Goal: Task Accomplishment & Management: Manage account settings

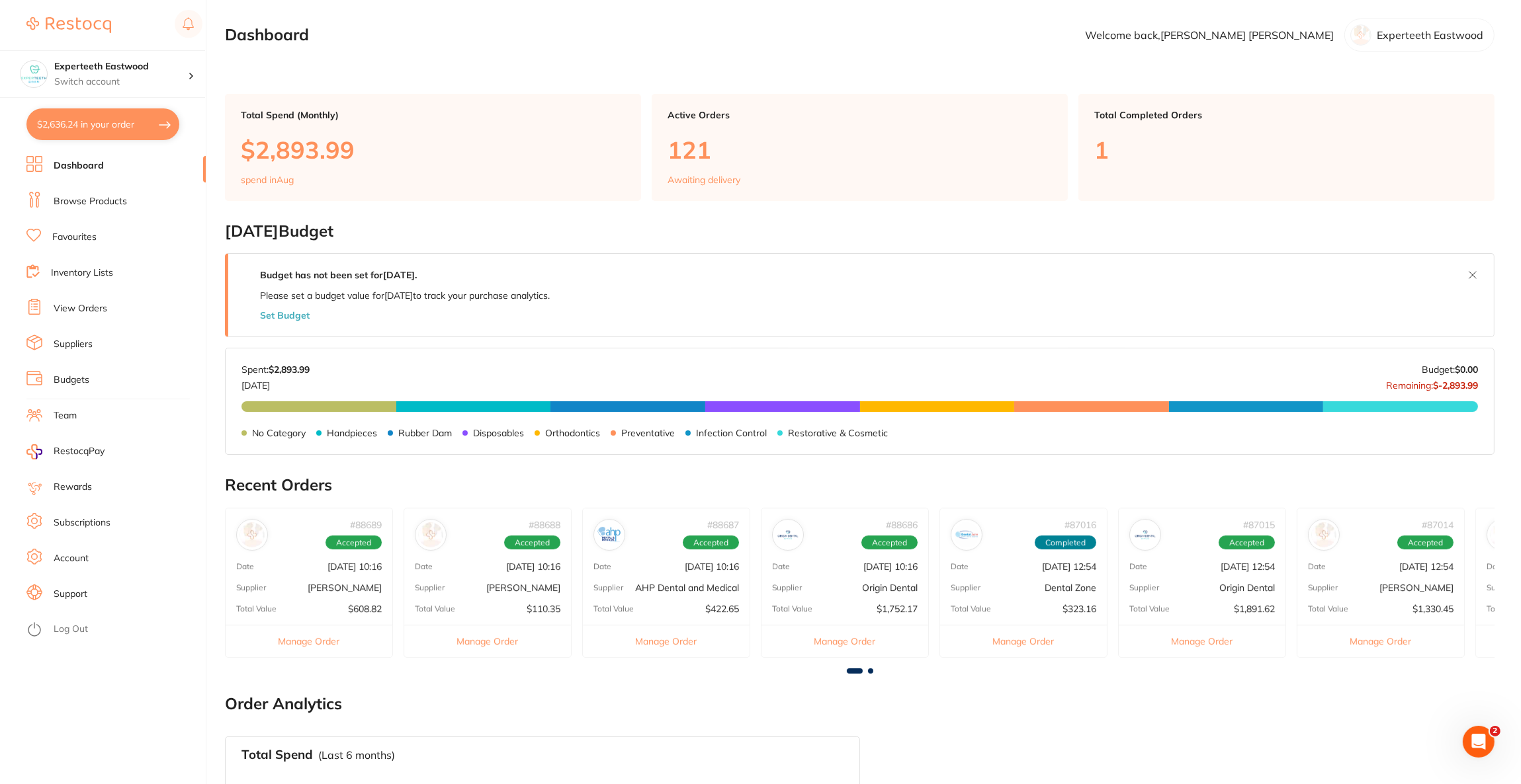
click at [120, 129] on button "$2,636.24 in your order" at bounding box center [103, 124] width 153 height 32
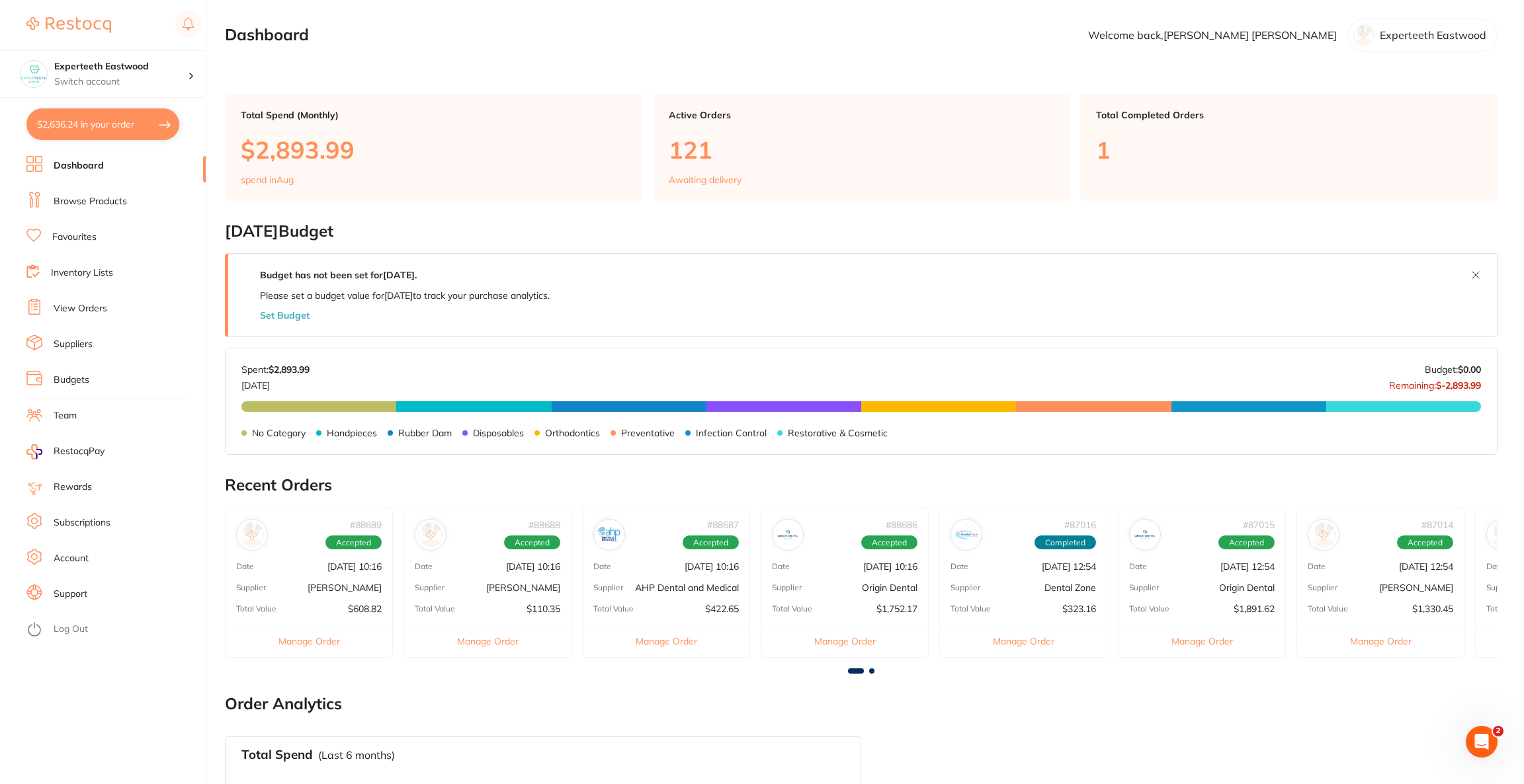
checkbox input "true"
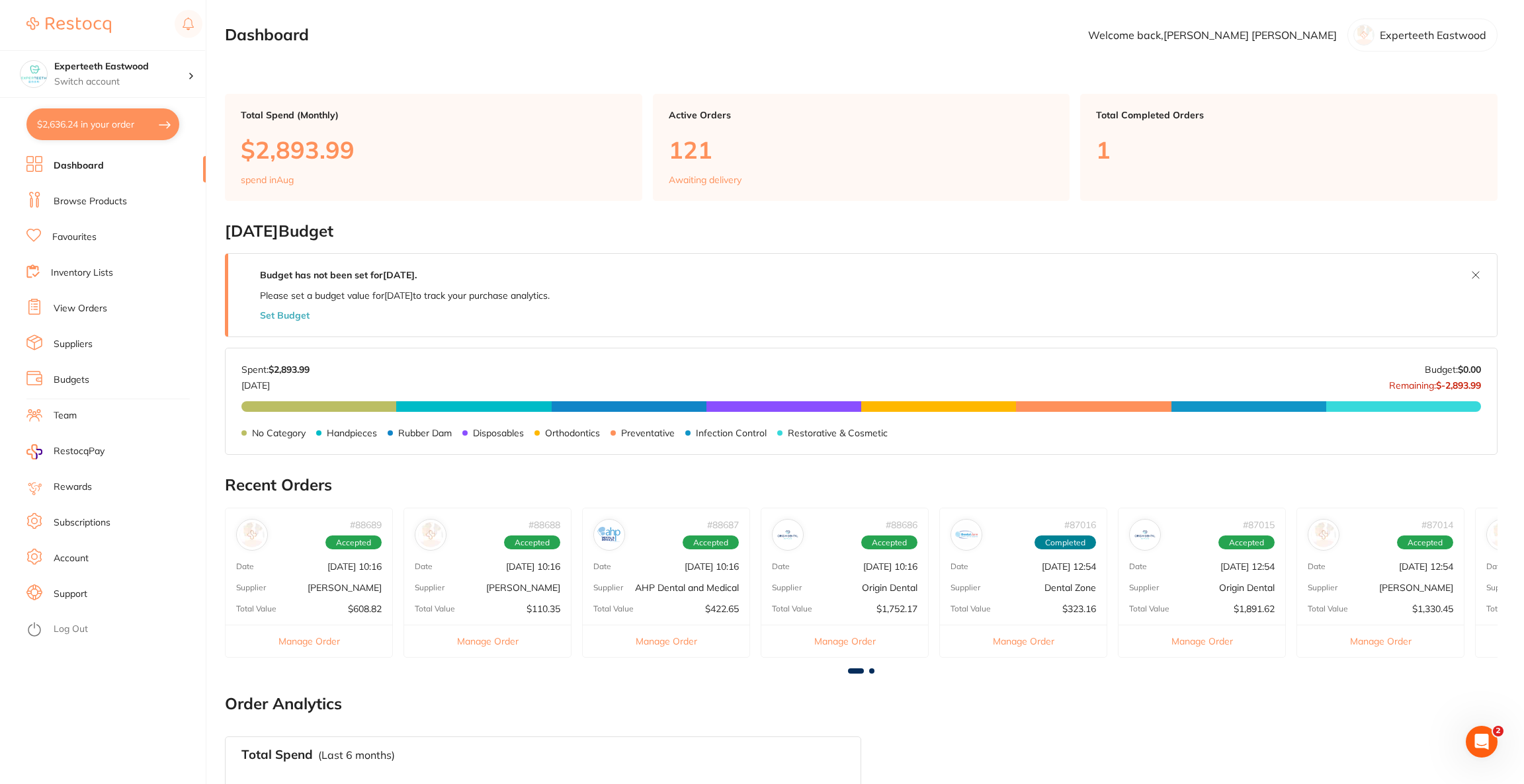
checkbox input "true"
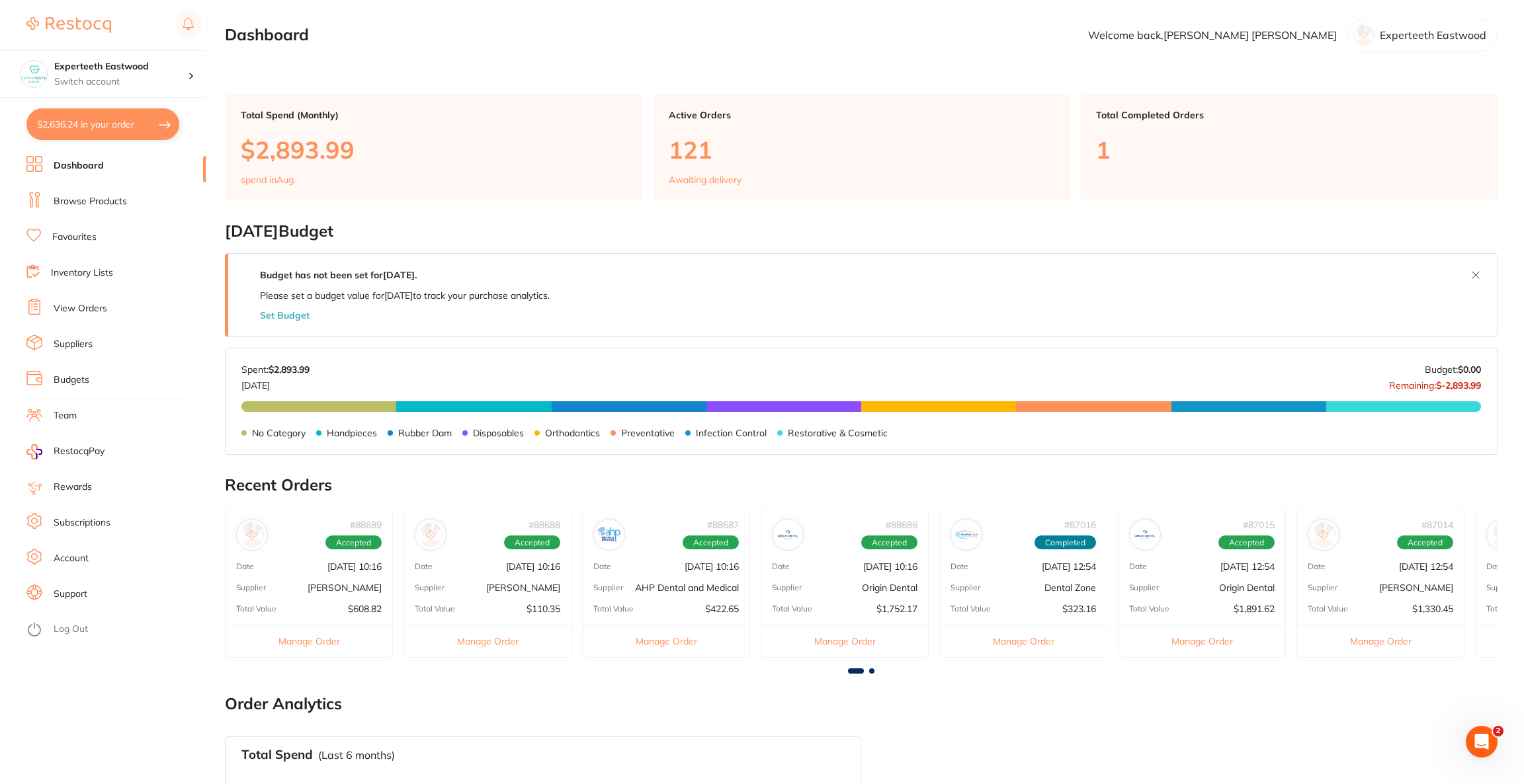
checkbox input "true"
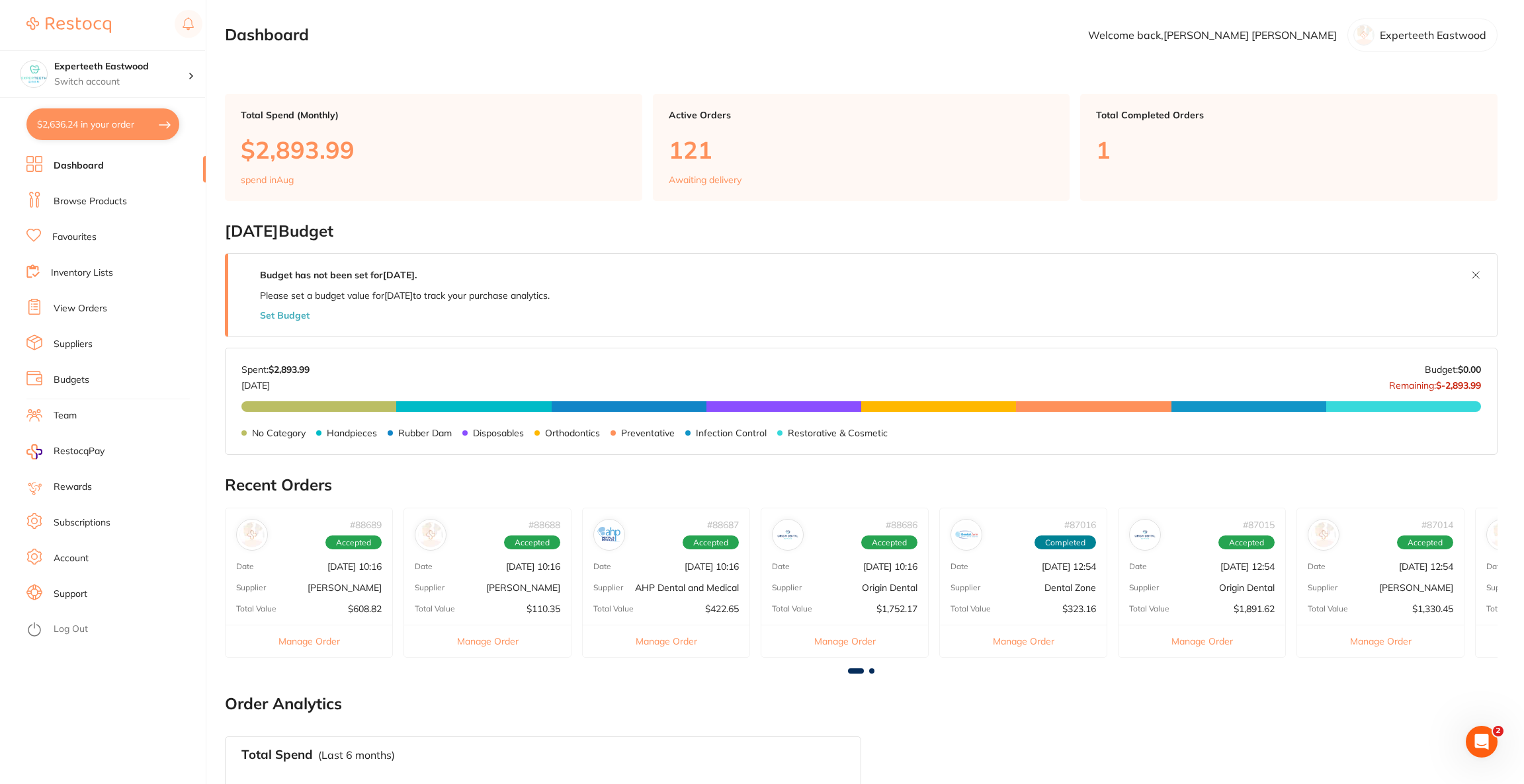
checkbox input "true"
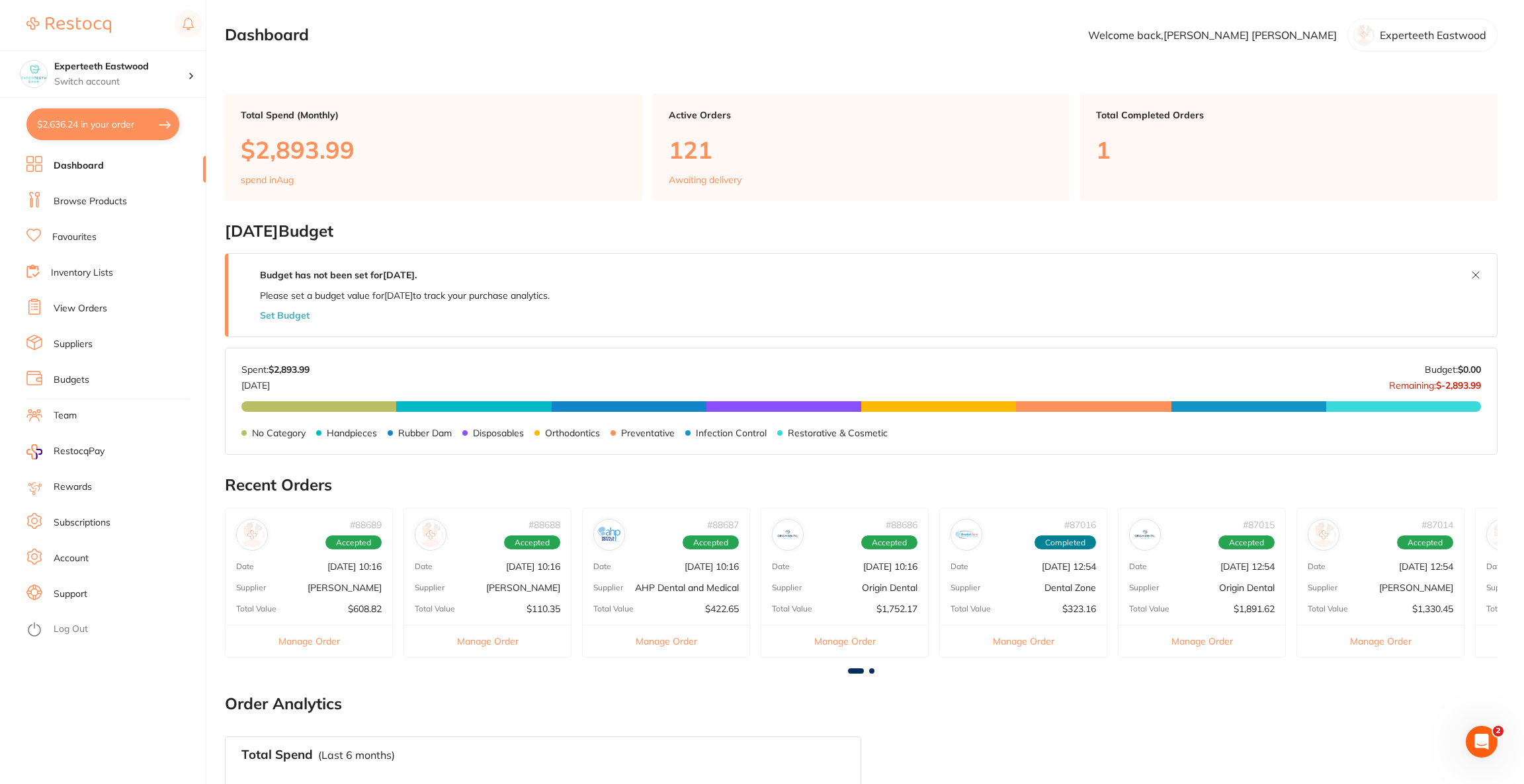
checkbox input "true"
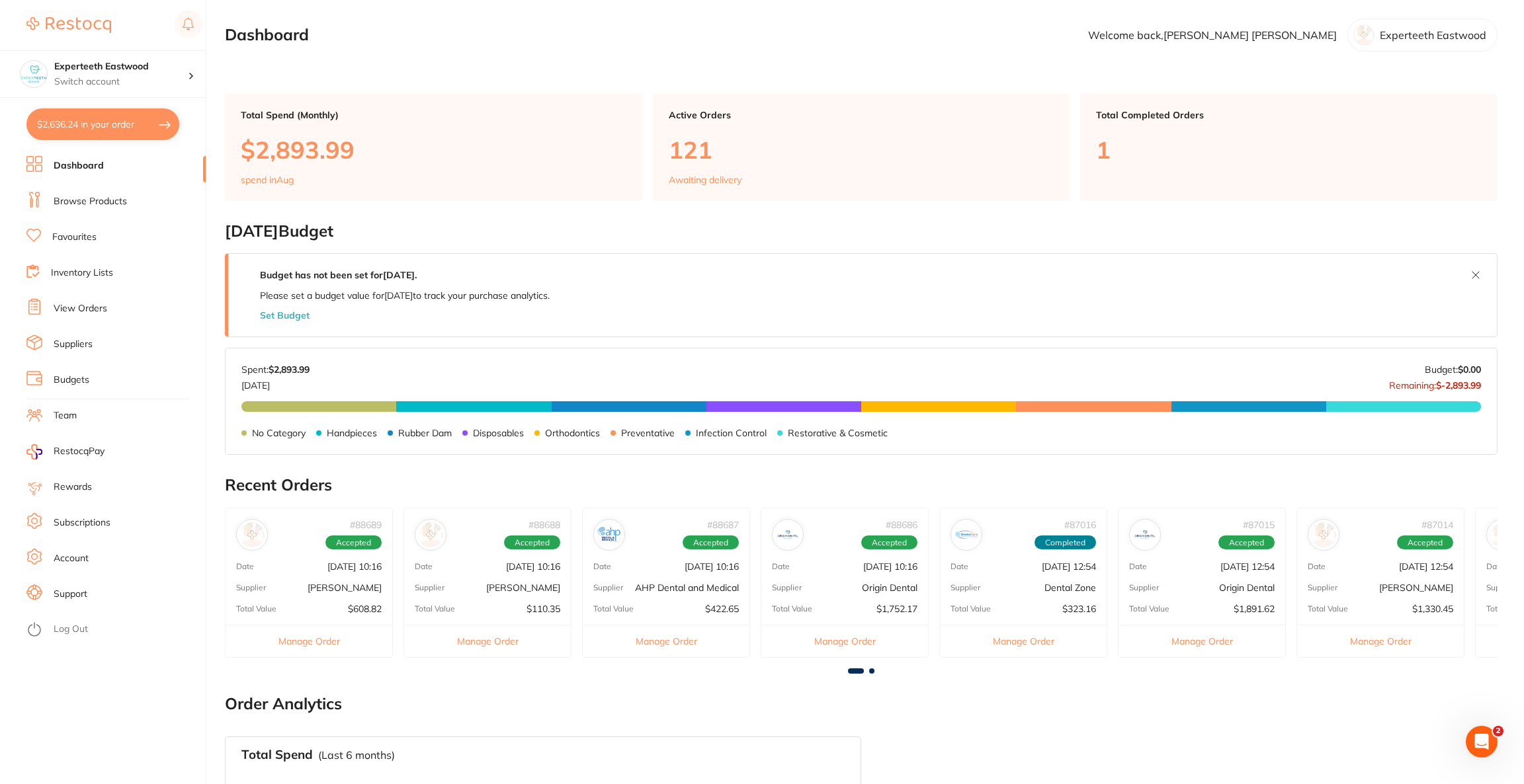
checkbox input "true"
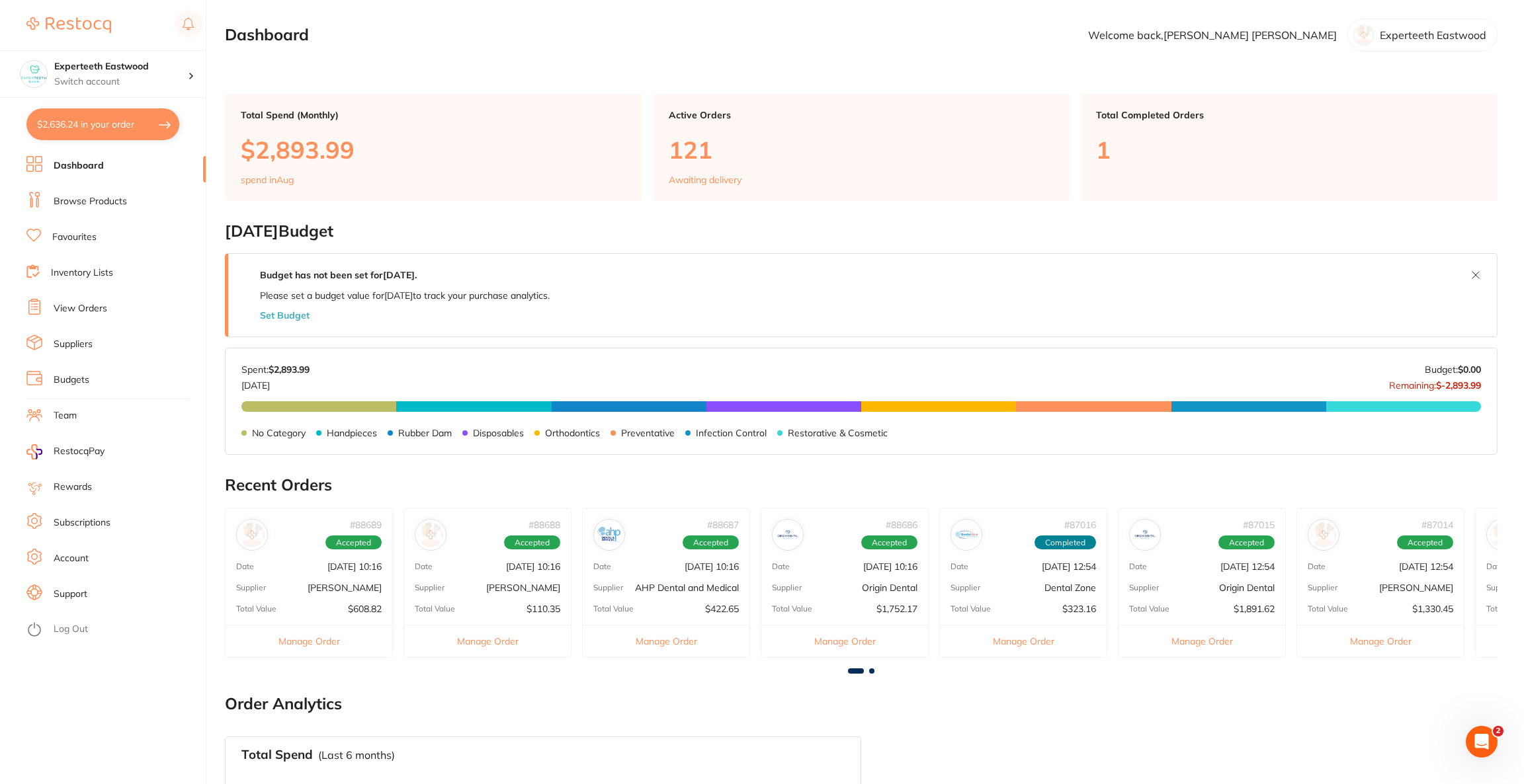
checkbox input "true"
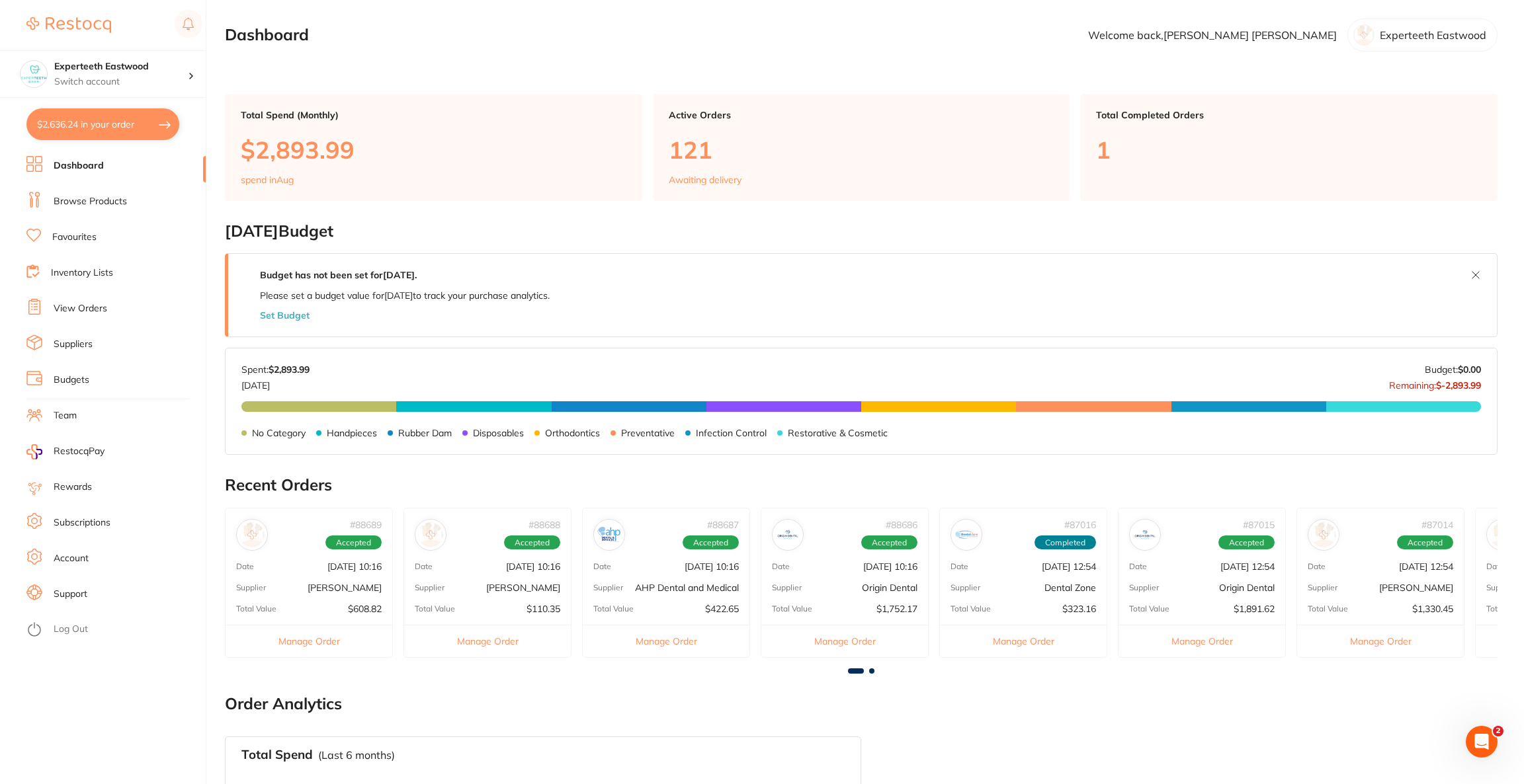
checkbox input "true"
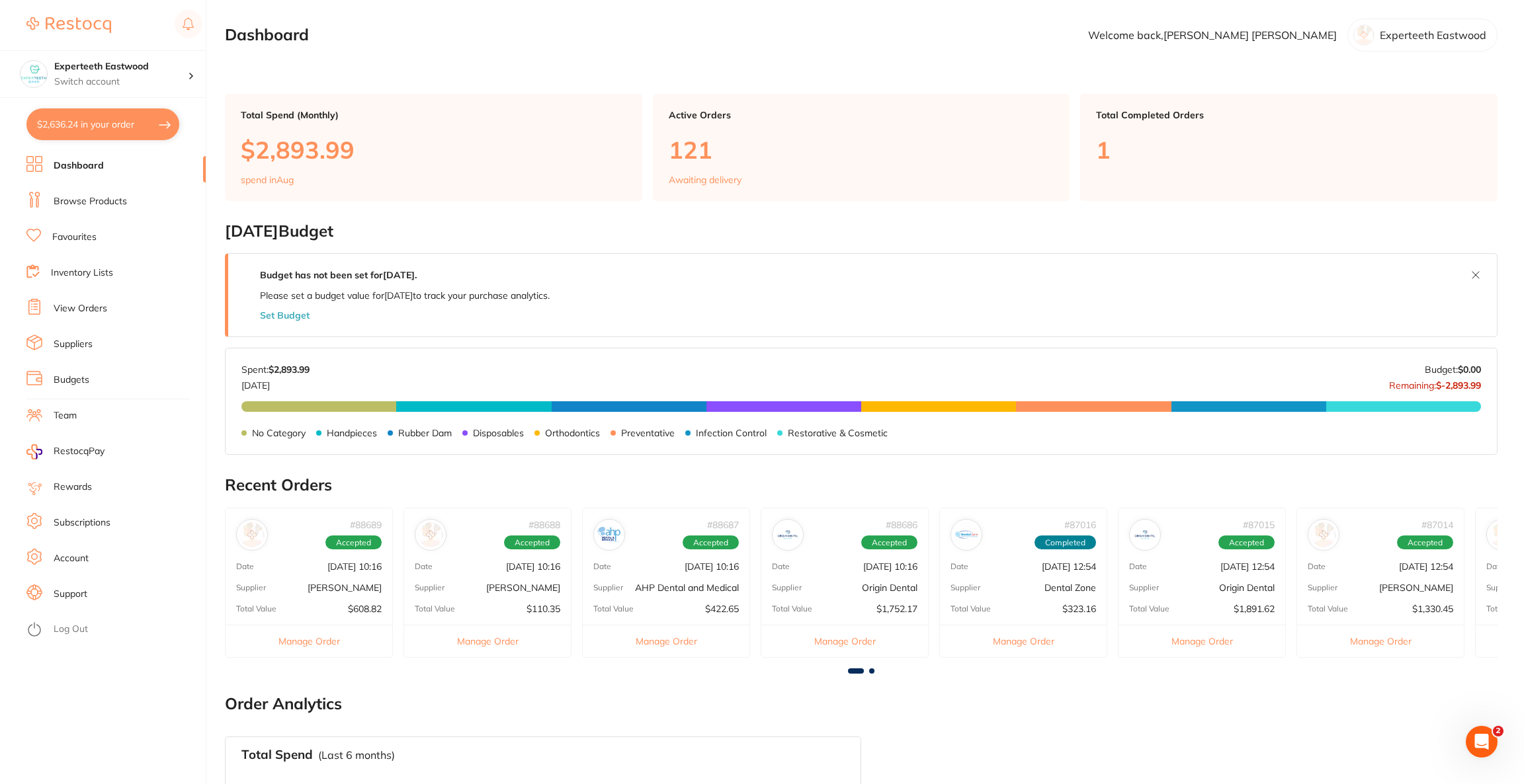
checkbox input "true"
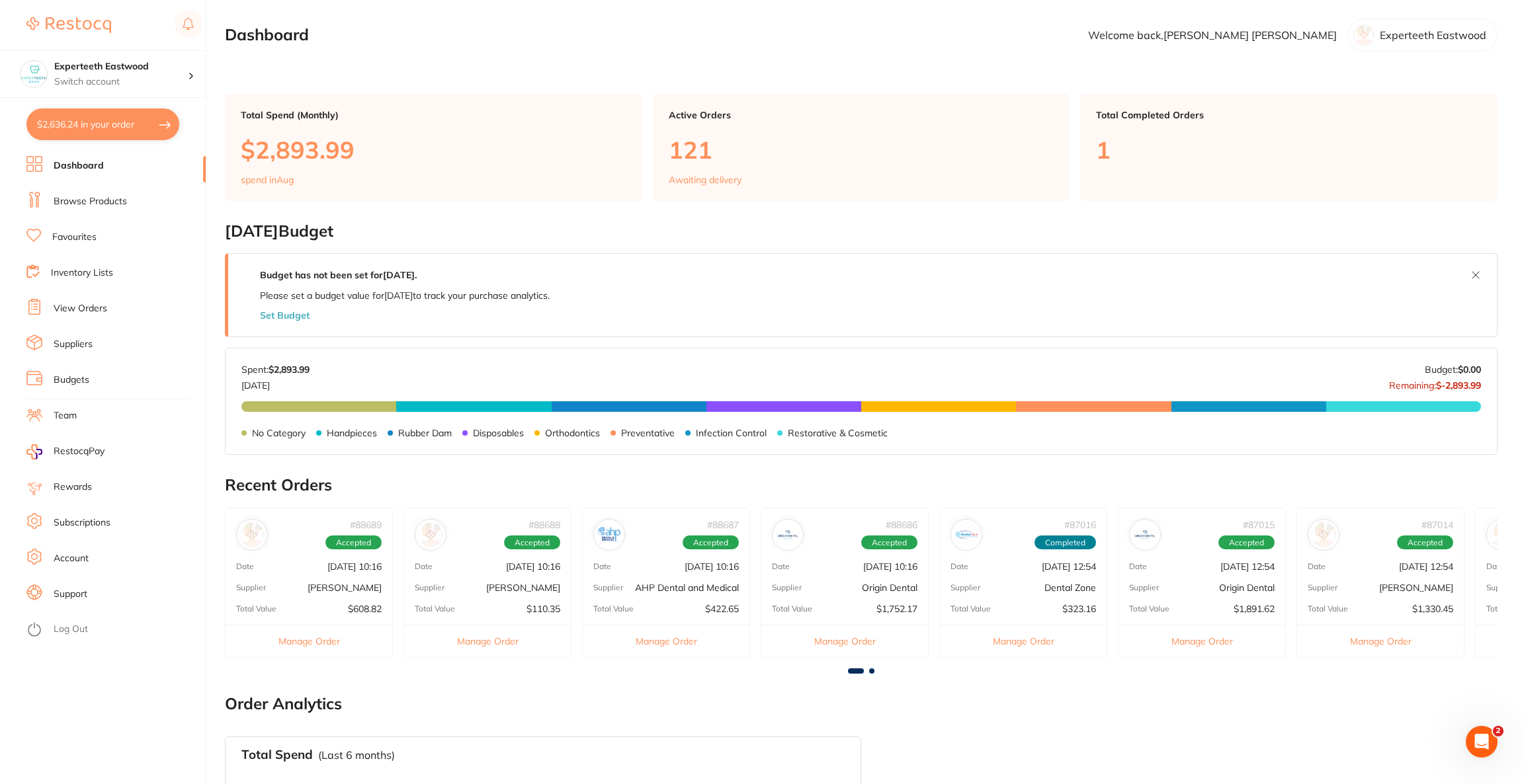
checkbox input "true"
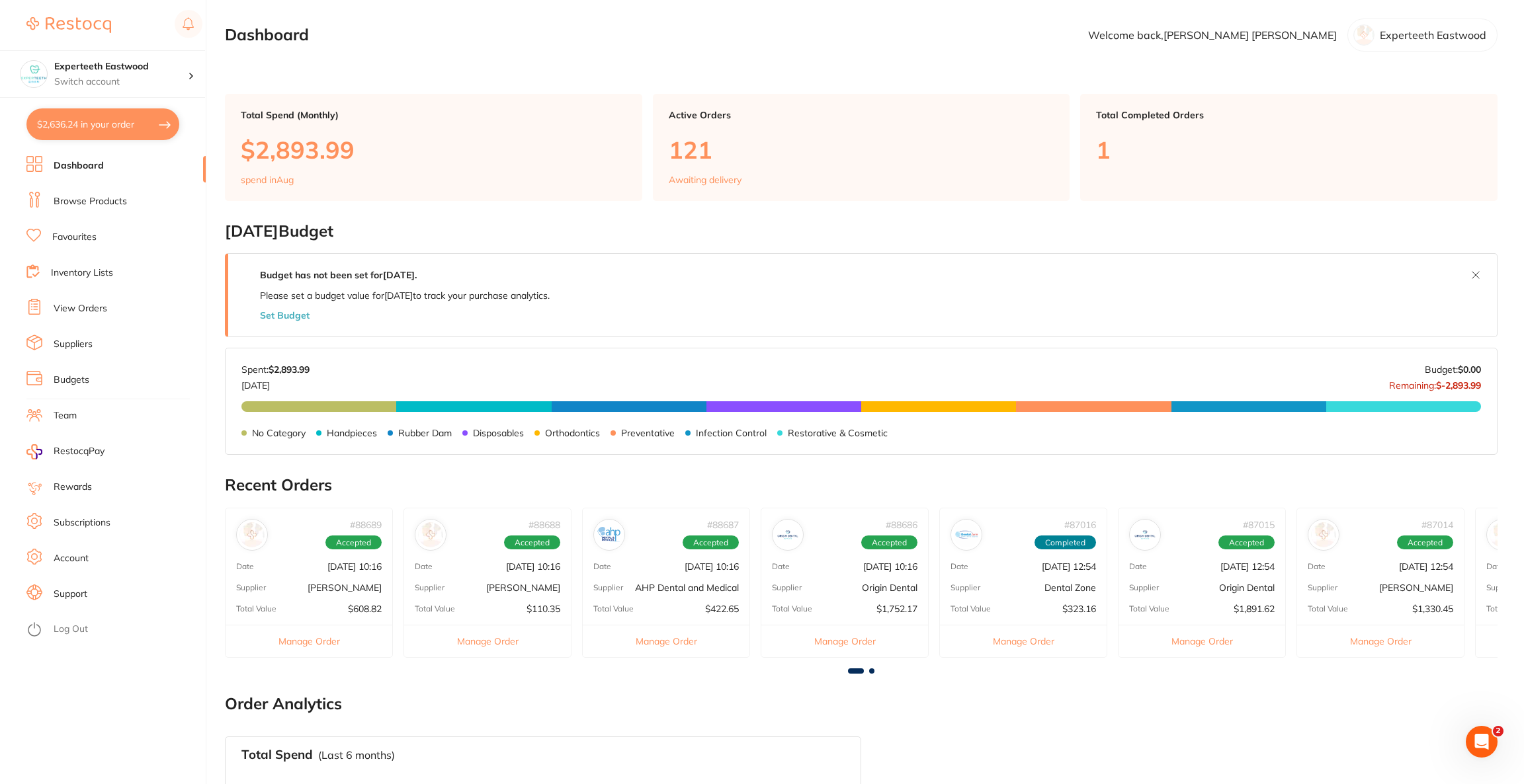
checkbox input "true"
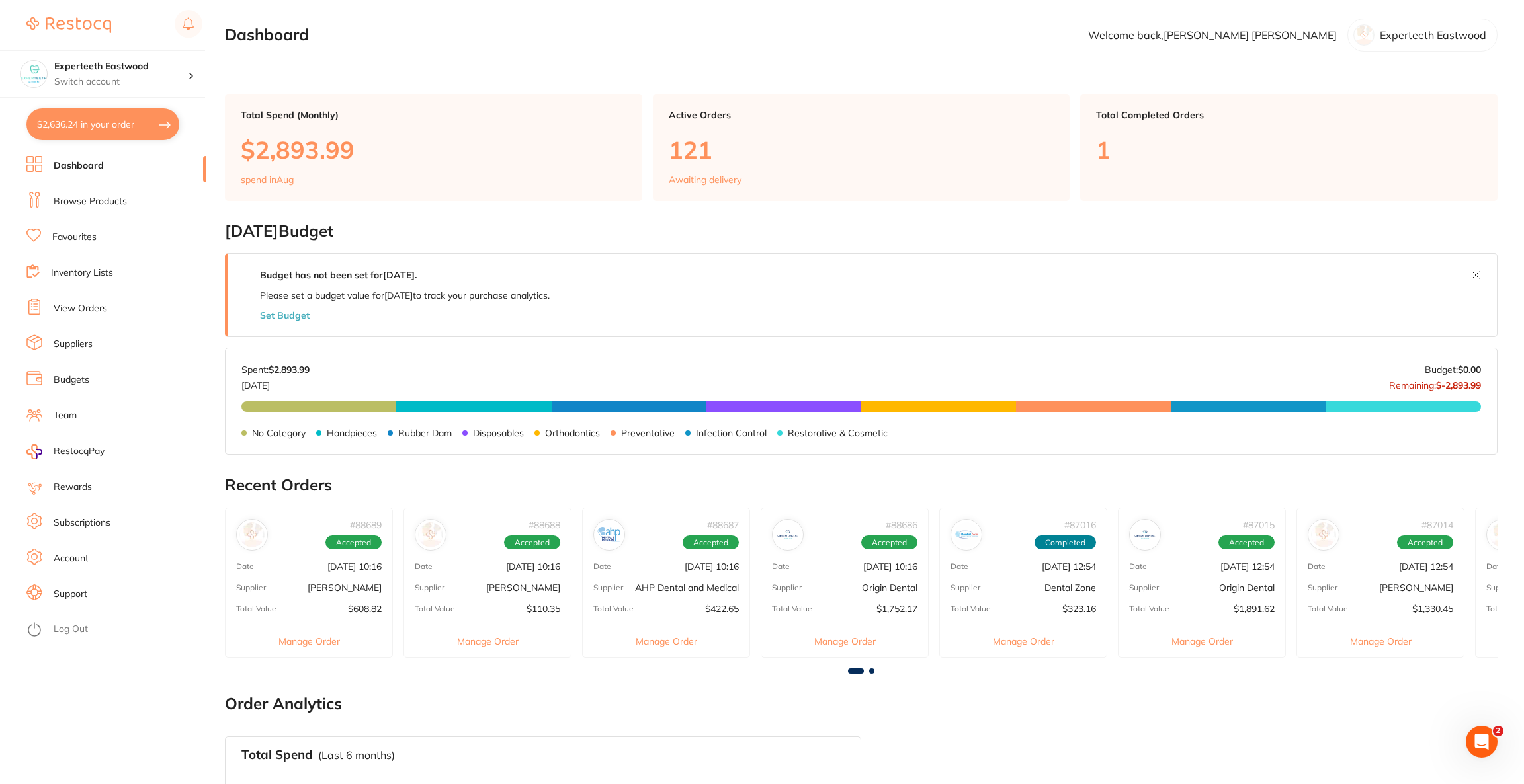
checkbox input "true"
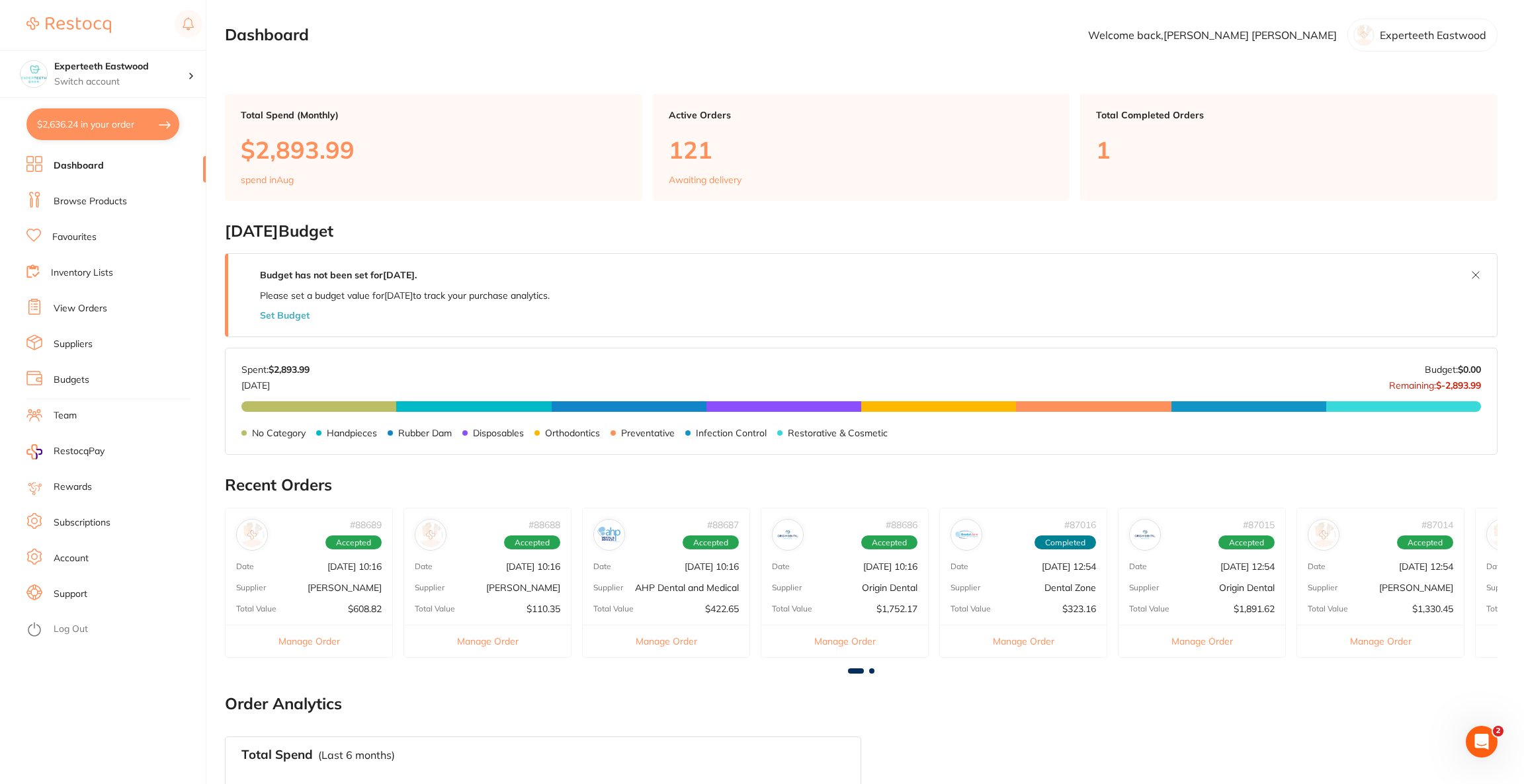
checkbox input "true"
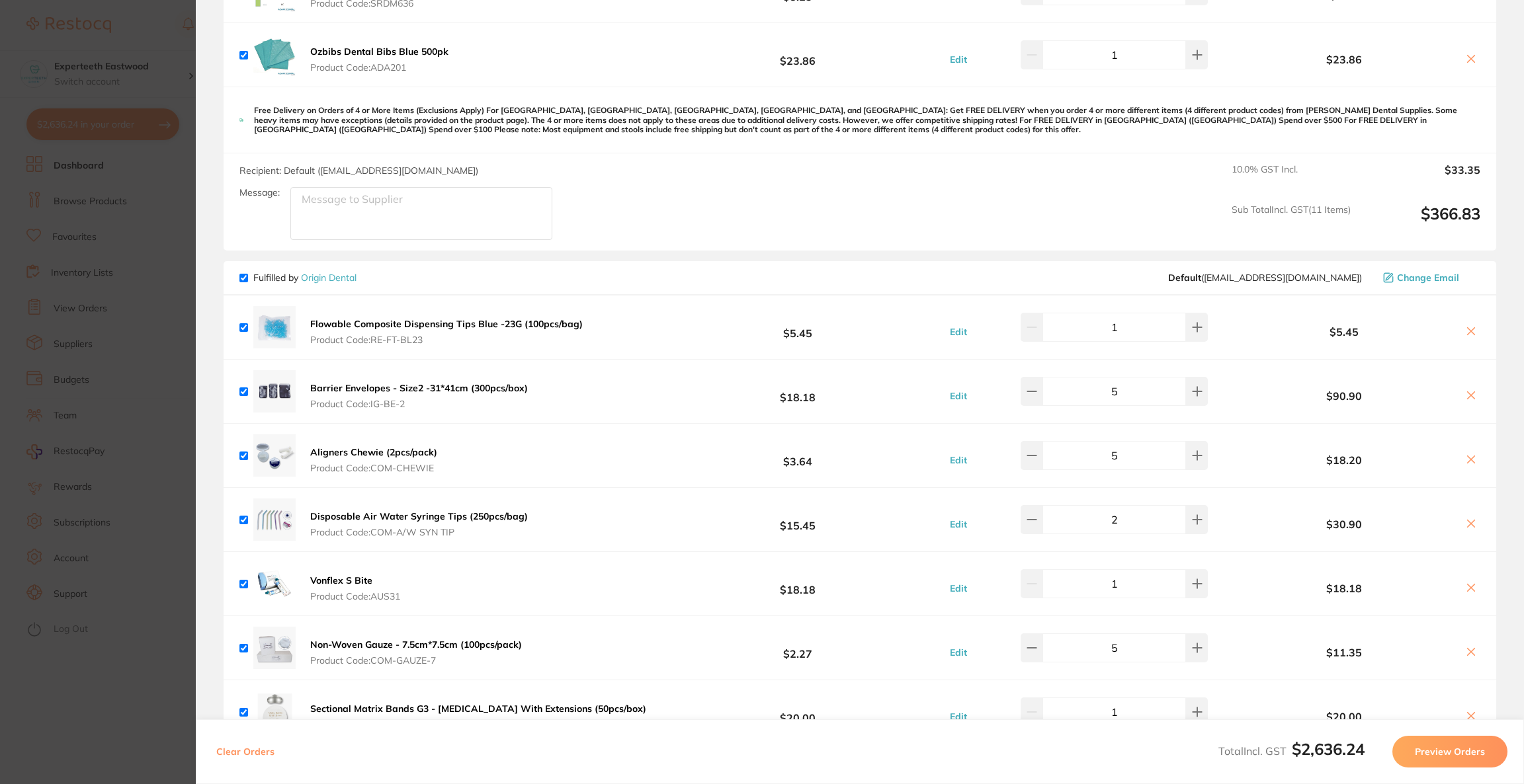
scroll to position [1587, 0]
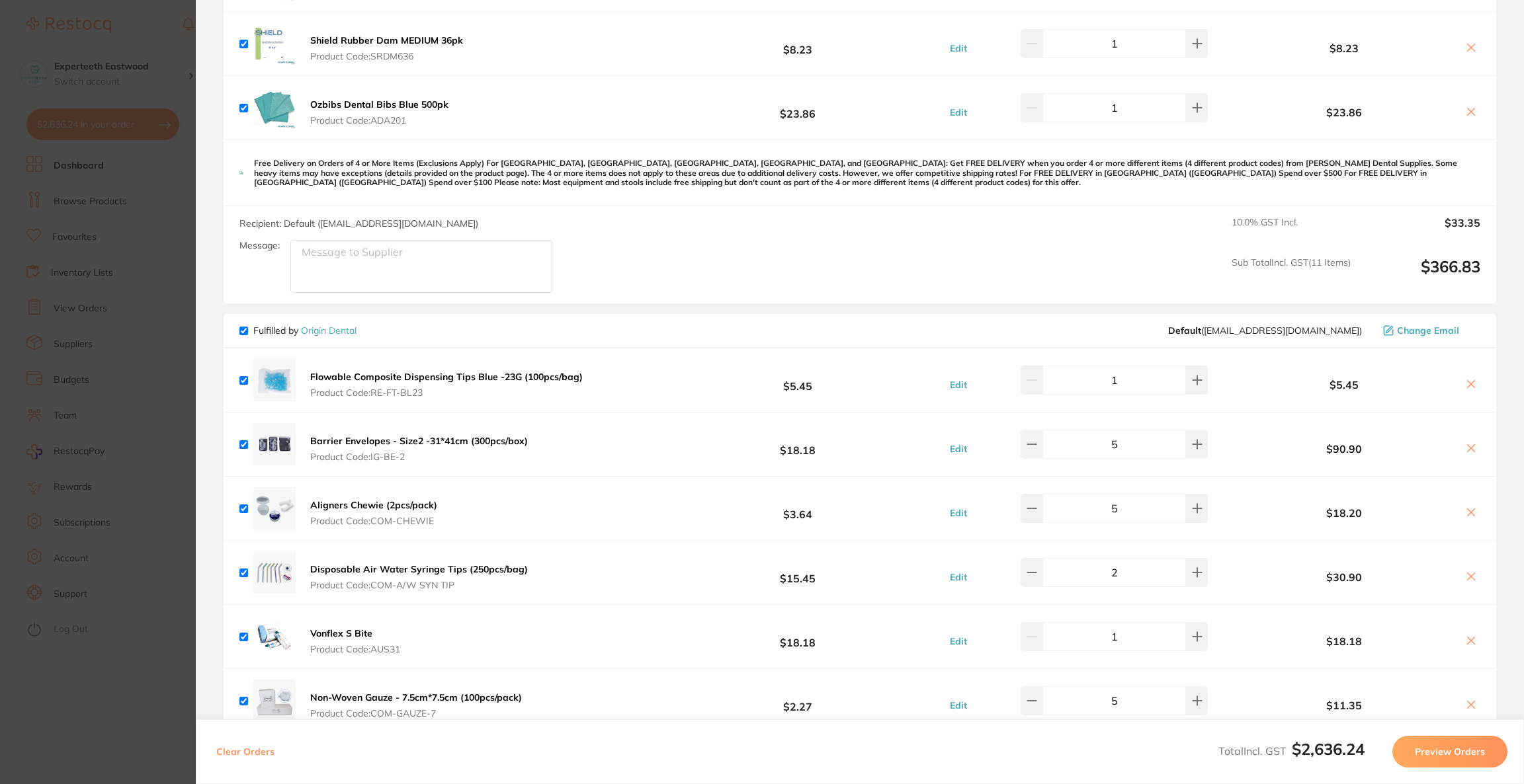
click at [1424, 758] on button "Preview Orders" at bounding box center [1449, 752] width 115 height 32
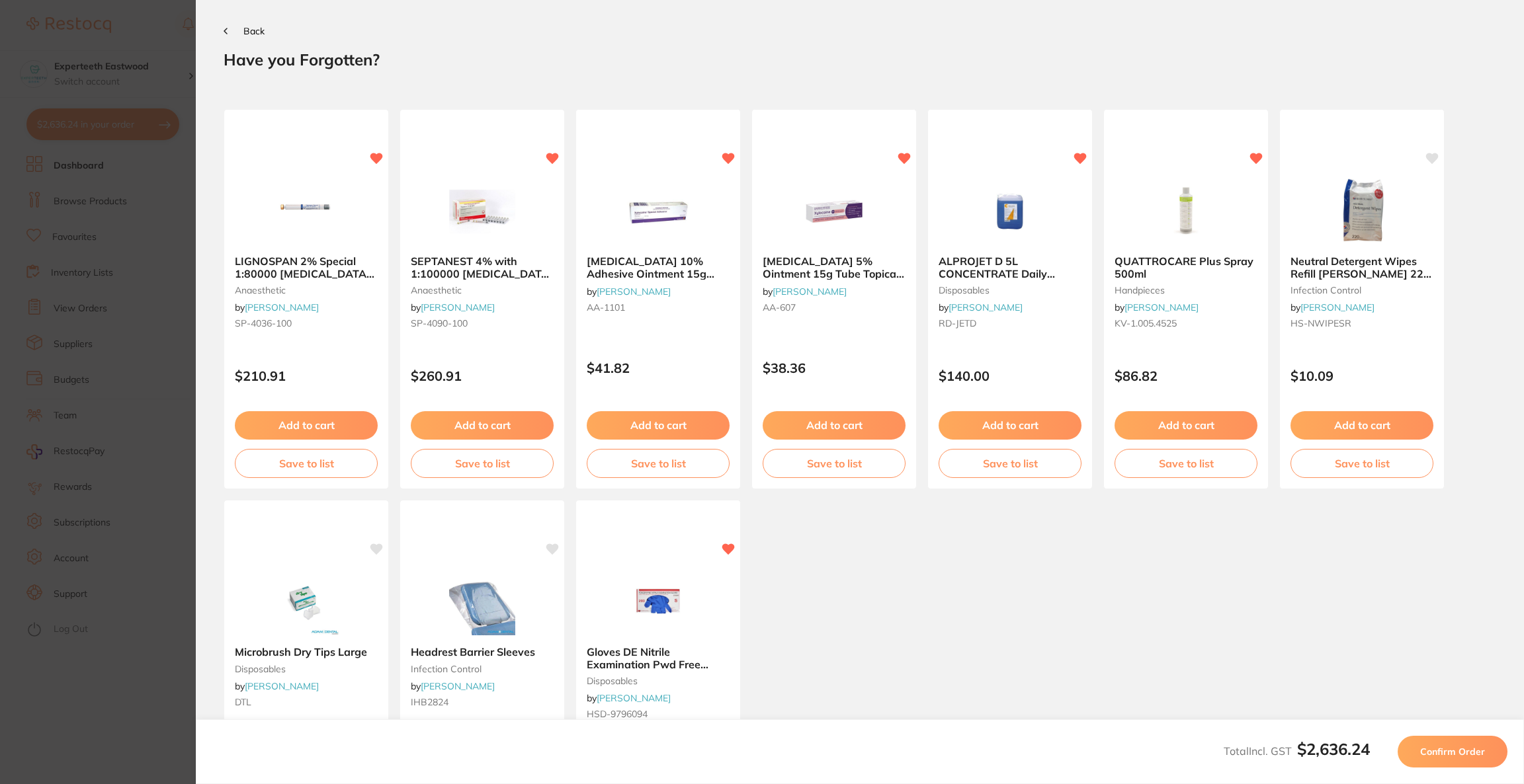
scroll to position [0, 0]
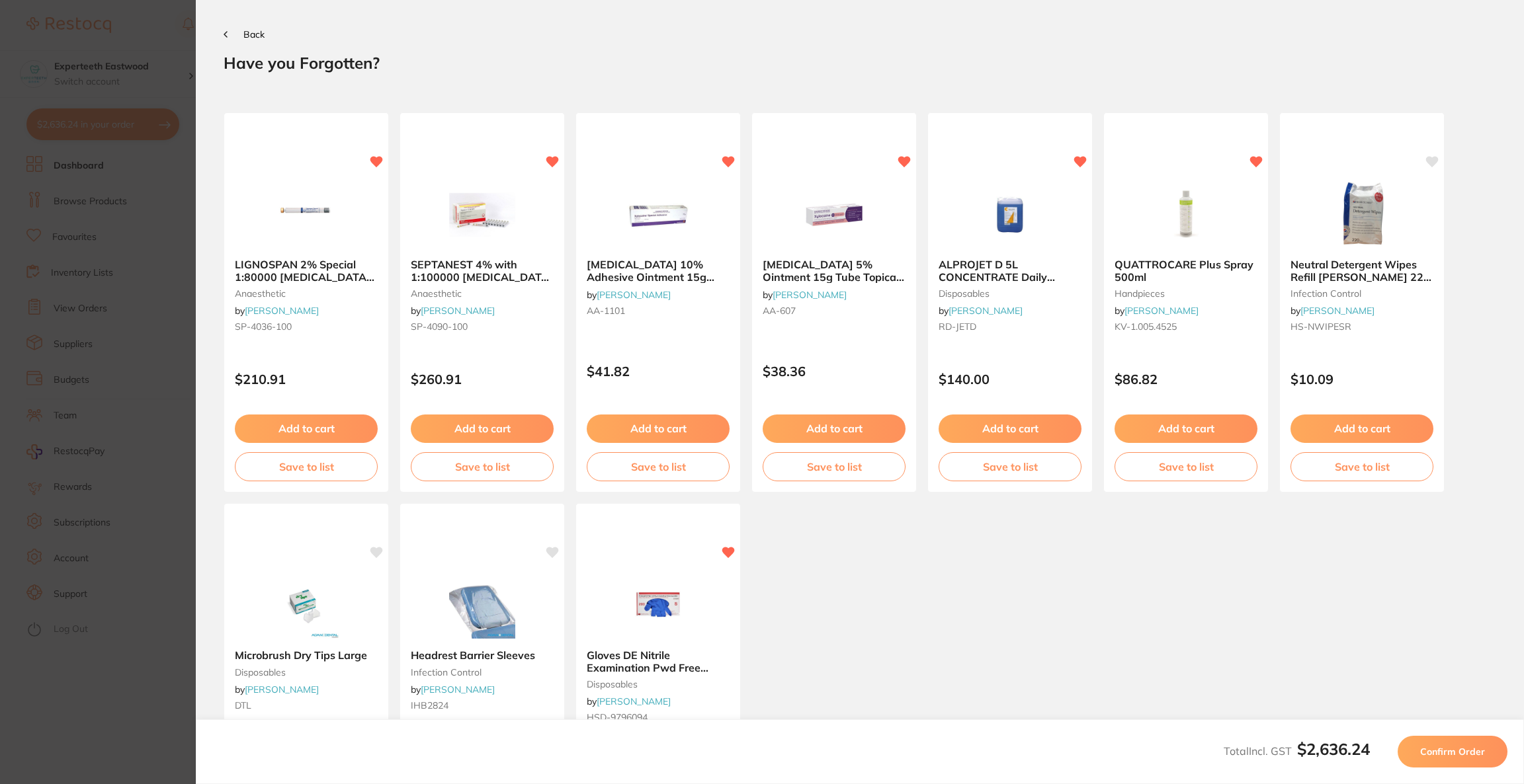
click at [1424, 758] on button "Confirm Order" at bounding box center [1452, 752] width 109 height 32
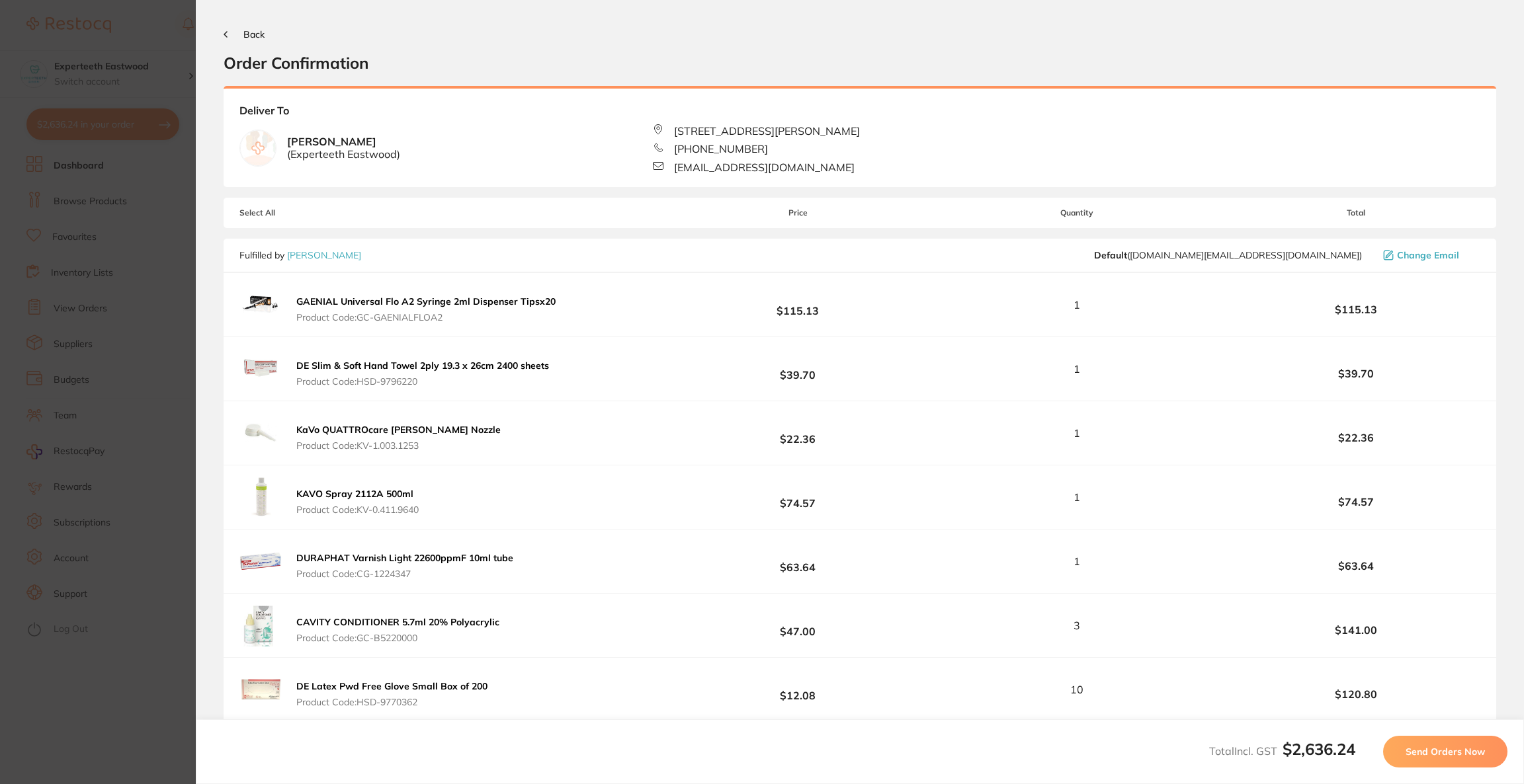
click at [1424, 758] on button "Send Orders Now" at bounding box center [1445, 752] width 124 height 32
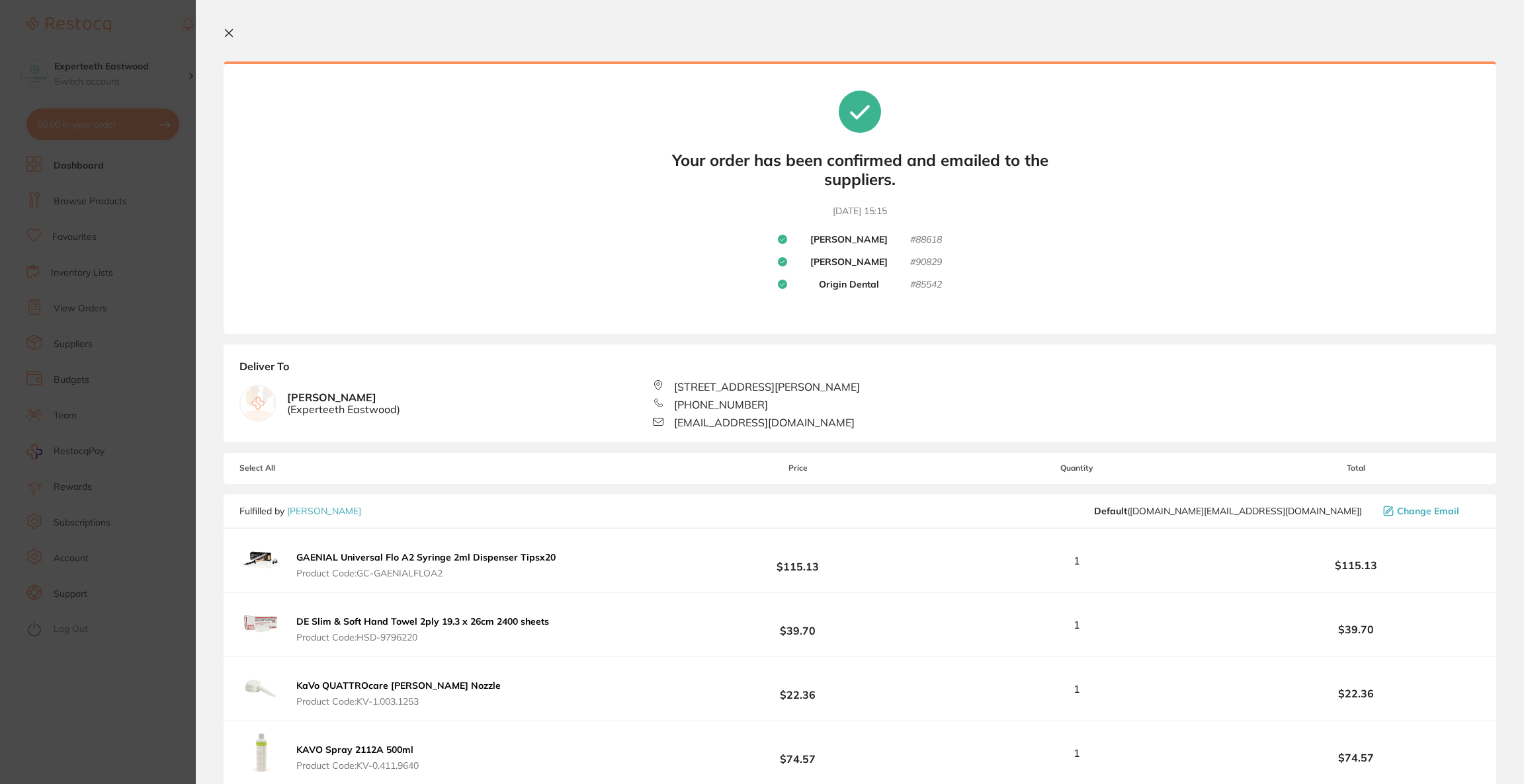
click at [67, 266] on section "Update RRP Set your pre negotiated price for this item. Item Agreed RRP (excl. …" at bounding box center [762, 392] width 1524 height 784
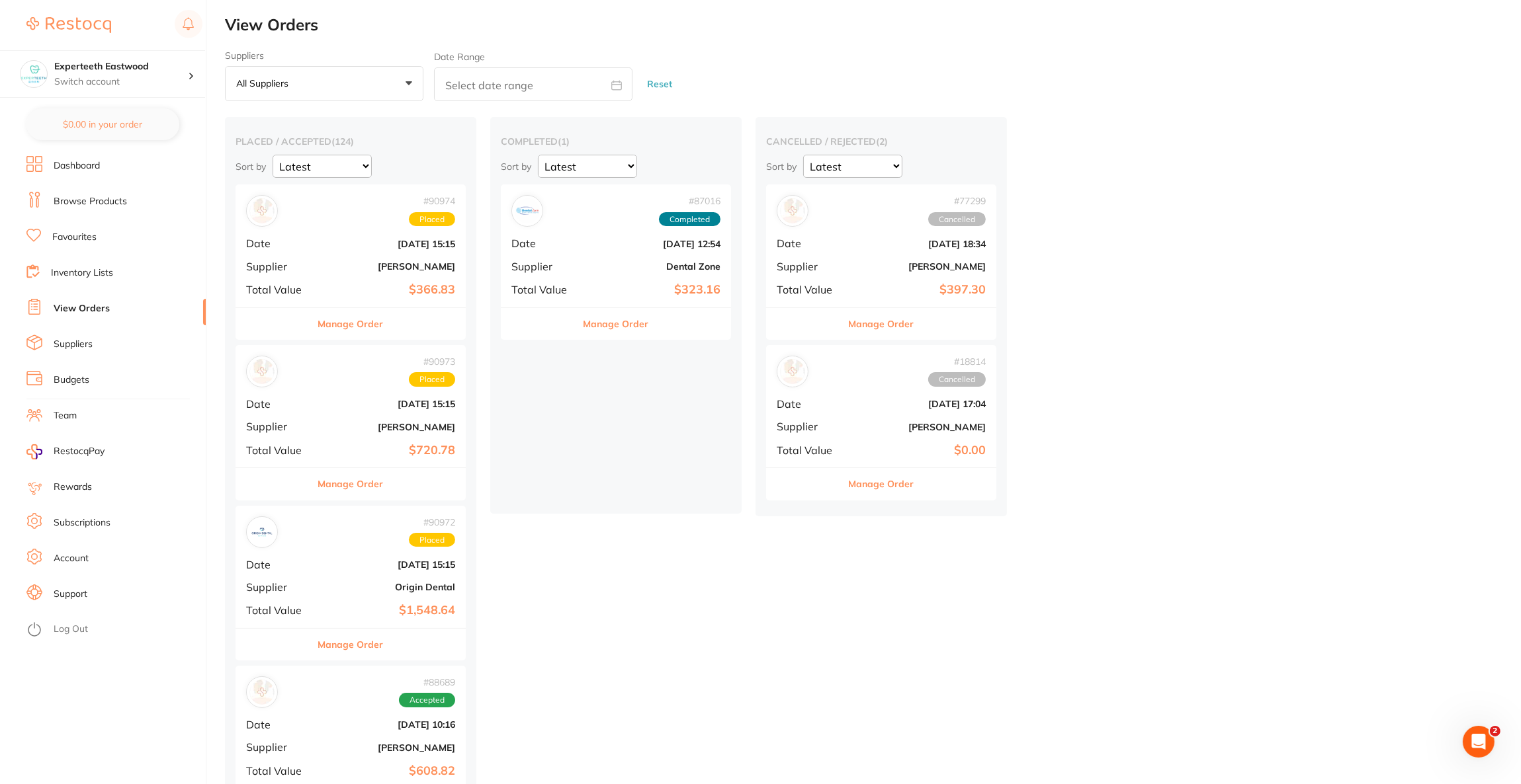
click at [68, 313] on link "View Orders" at bounding box center [82, 309] width 56 height 13
click at [339, 591] on b "Origin Dental" at bounding box center [389, 587] width 132 height 10
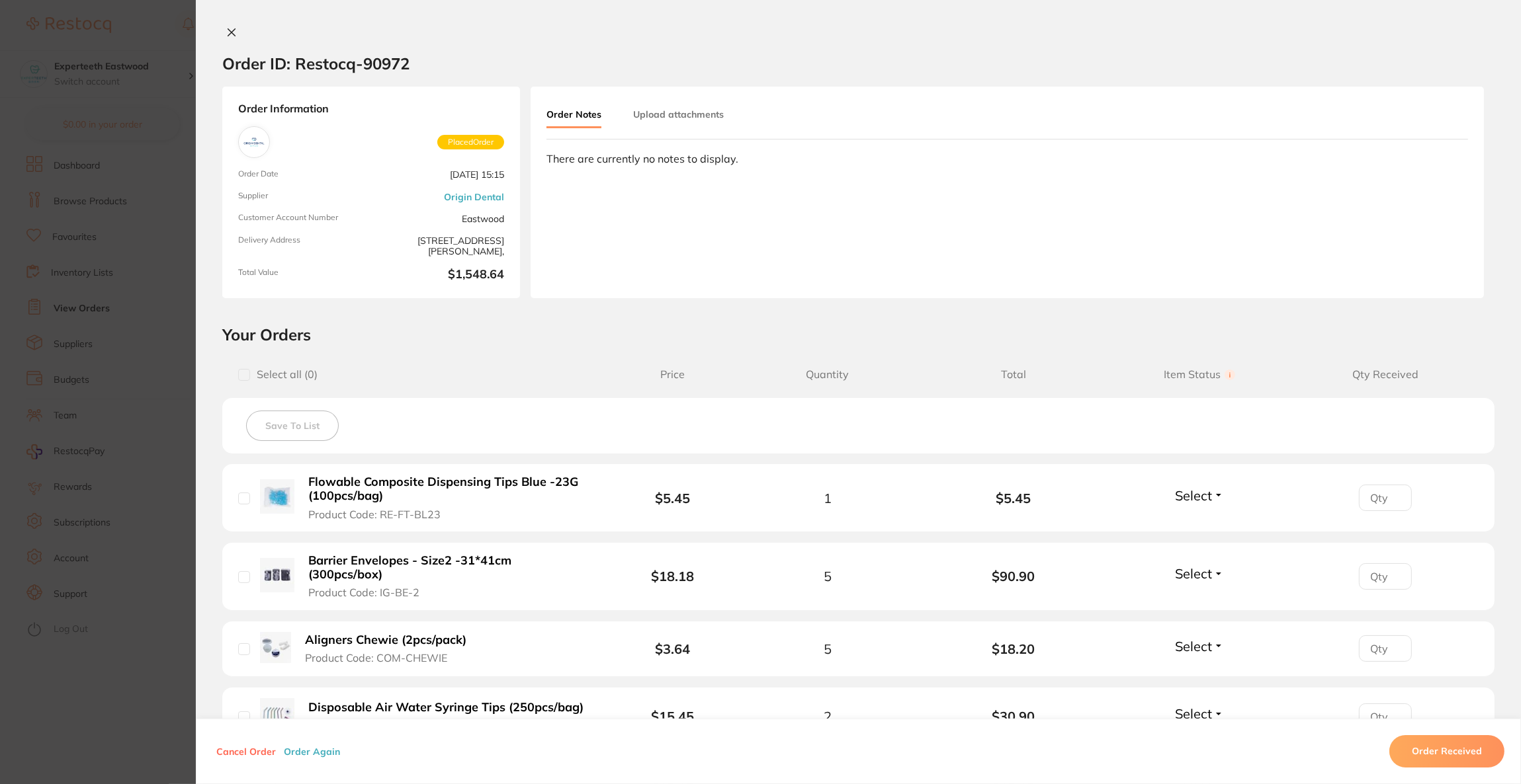
click at [92, 221] on section "Order ID: Restocq- 90972 Order Information Placed Order Order Date [DATE] 15:15…" at bounding box center [760, 392] width 1521 height 784
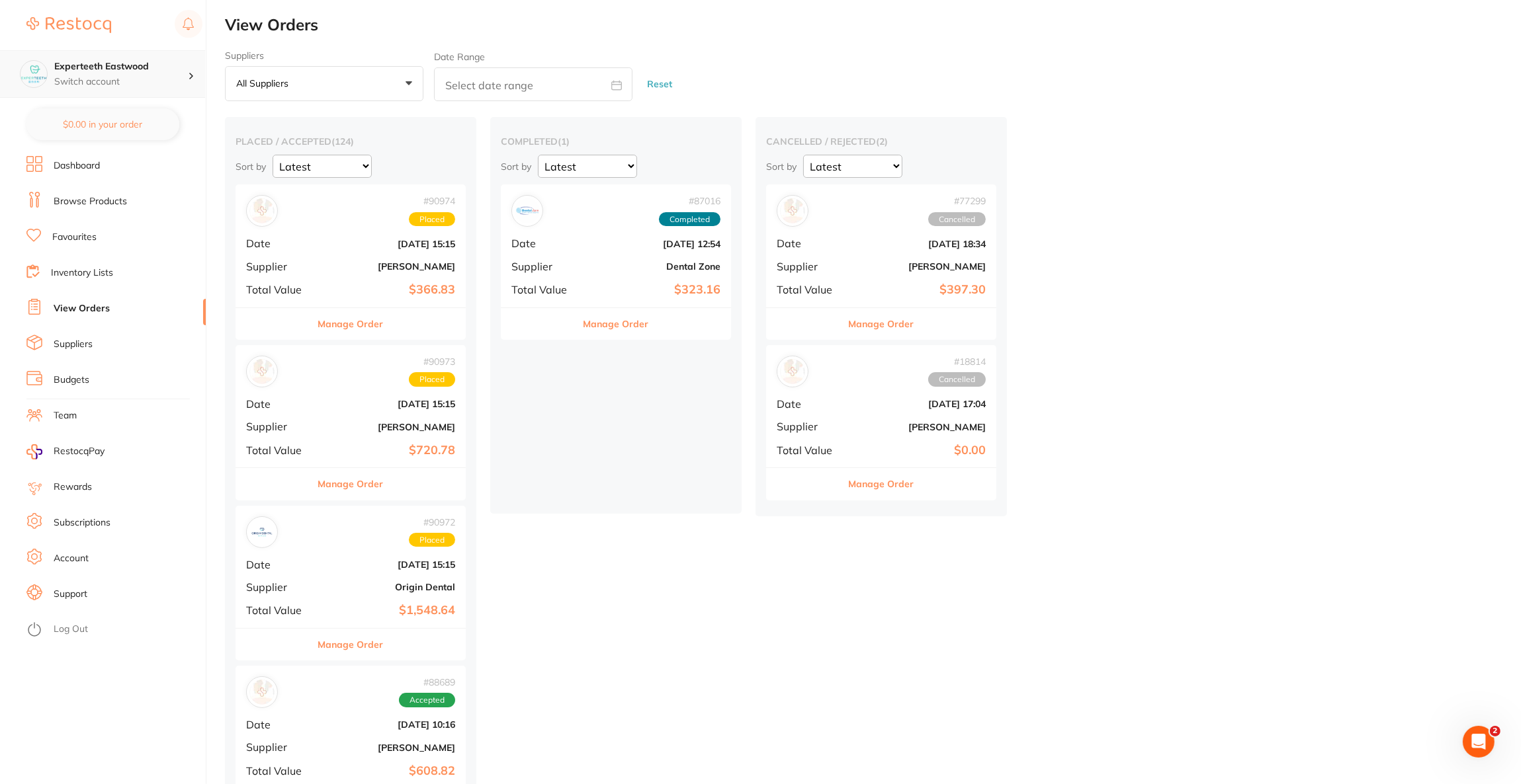
click at [165, 69] on h4 "Experteeth Eastwood" at bounding box center [121, 67] width 134 height 13
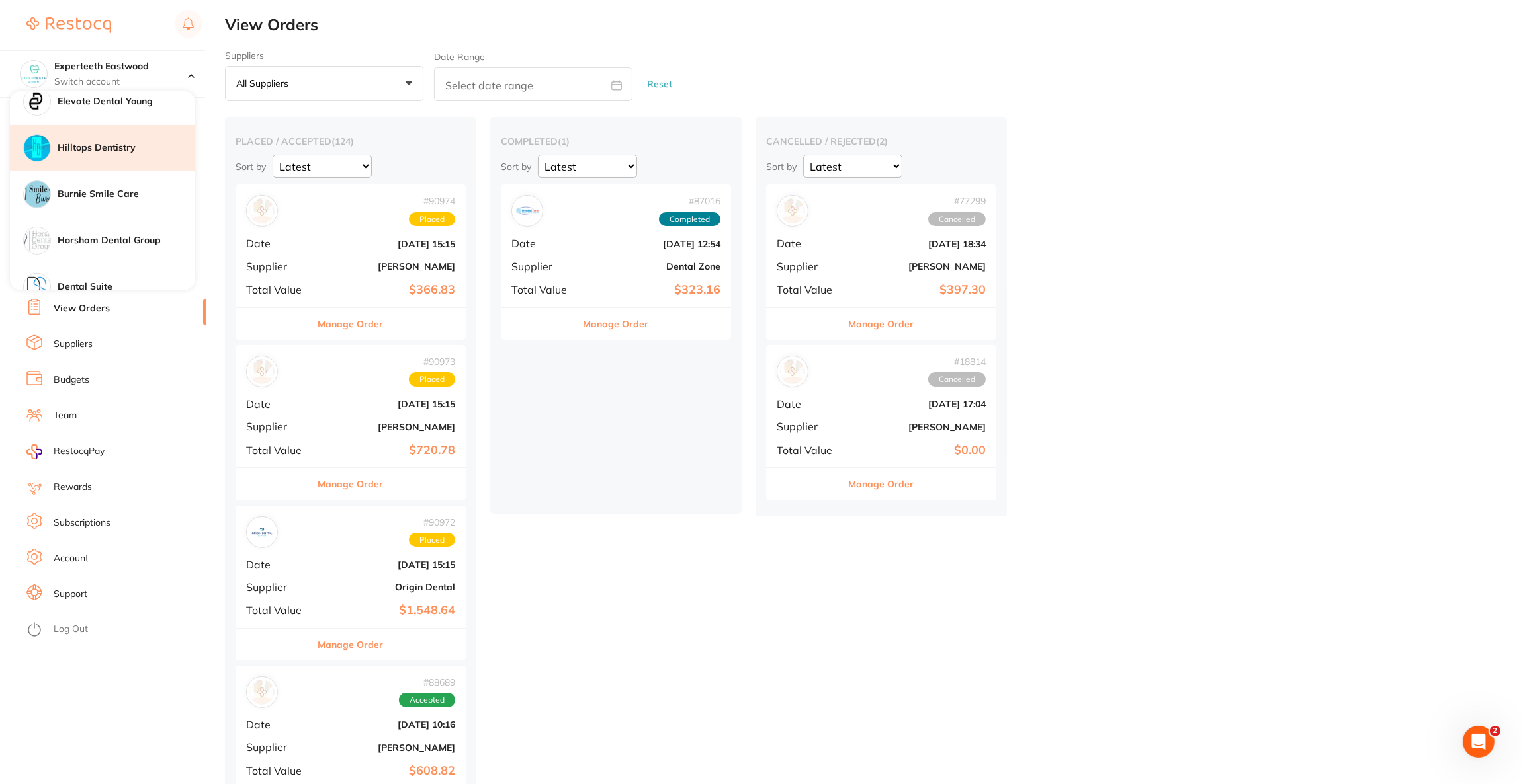
click at [113, 167] on div "Hilltops Dentistry" at bounding box center [102, 148] width 185 height 46
